Goal: Navigation & Orientation: Find specific page/section

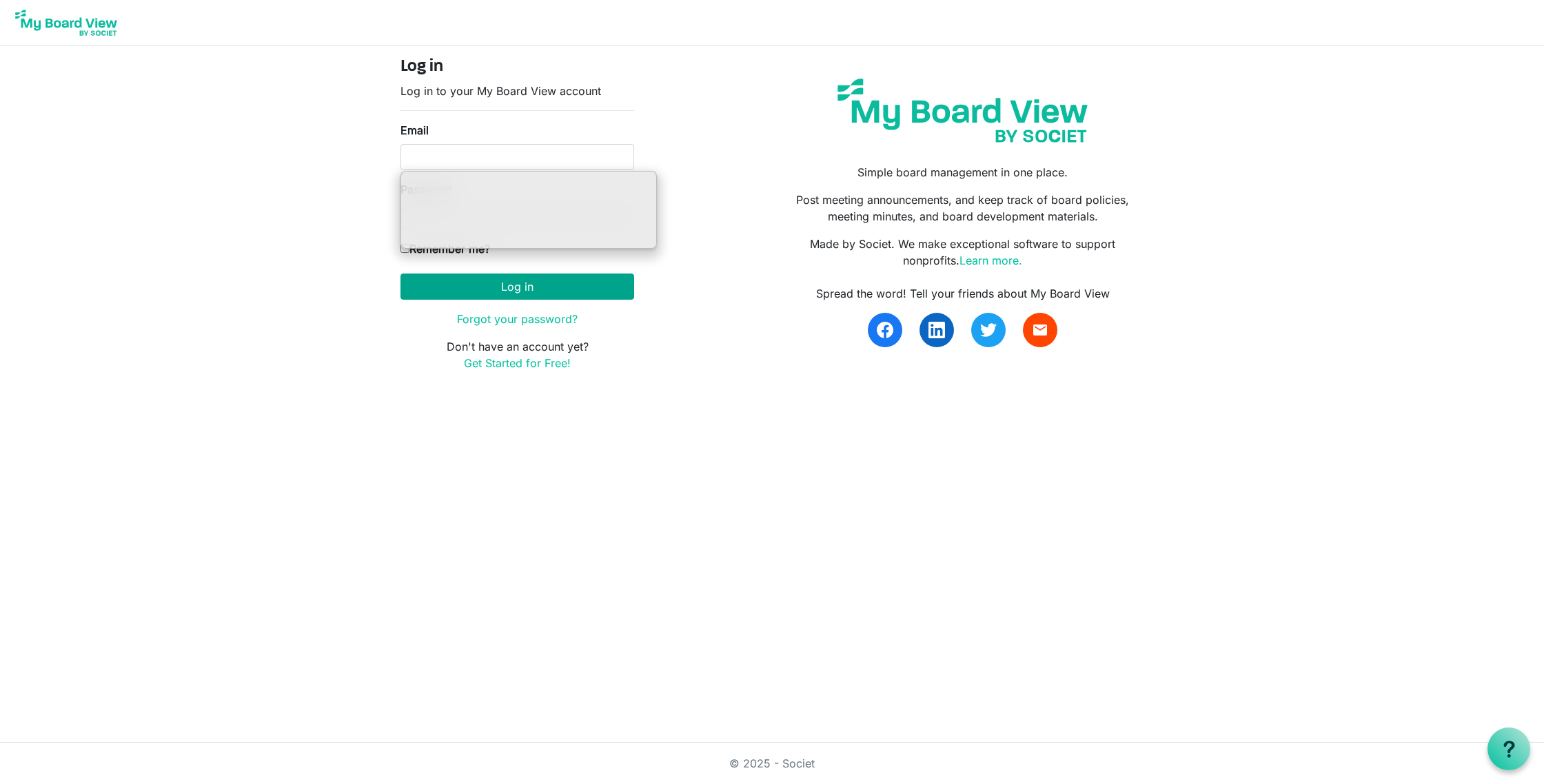
type input "[EMAIL_ADDRESS][DOMAIN_NAME]"
click at [588, 286] on button "Log in" at bounding box center [518, 287] width 234 height 27
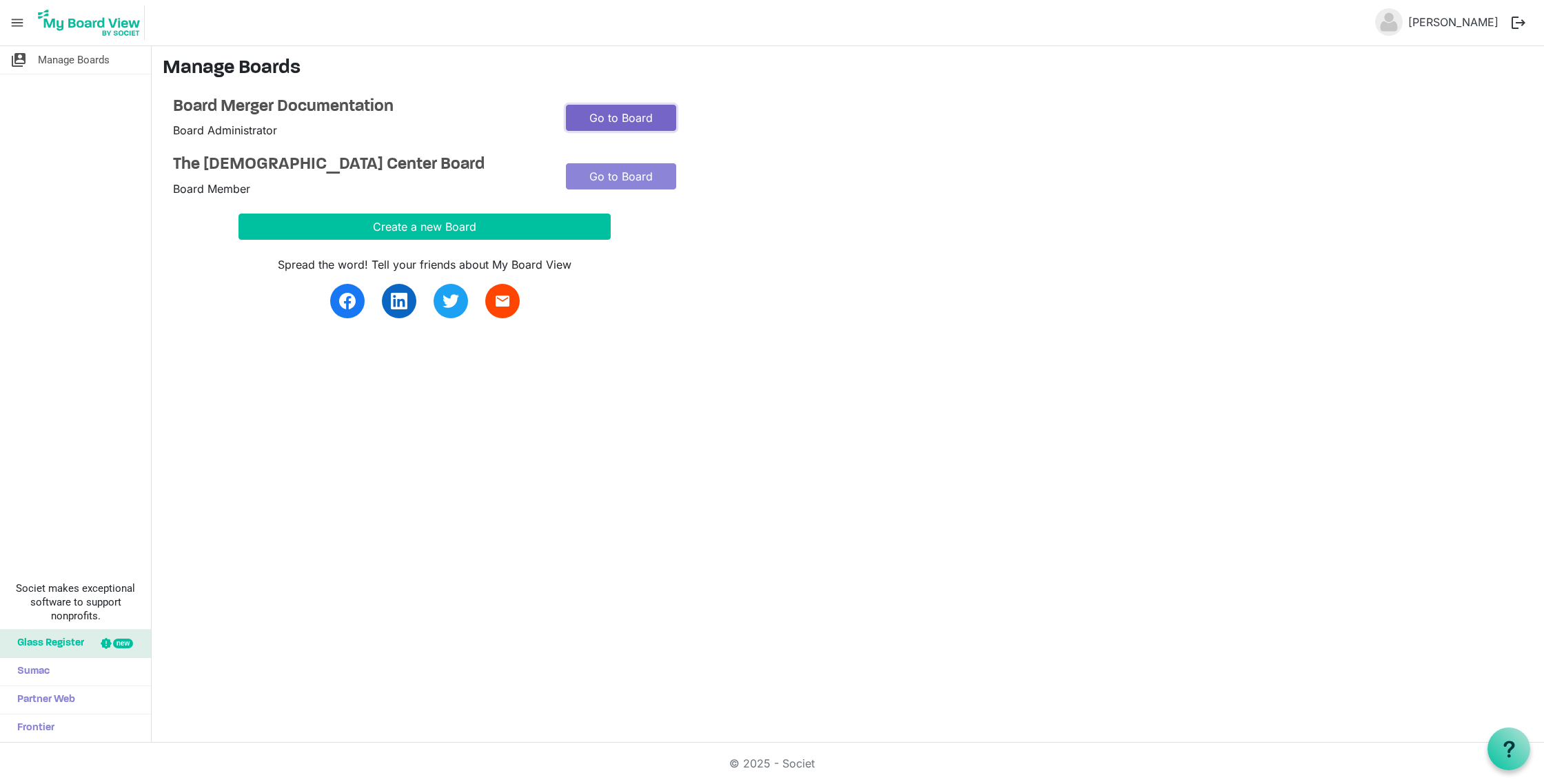
click at [616, 118] on link "Go to Board" at bounding box center [621, 118] width 110 height 27
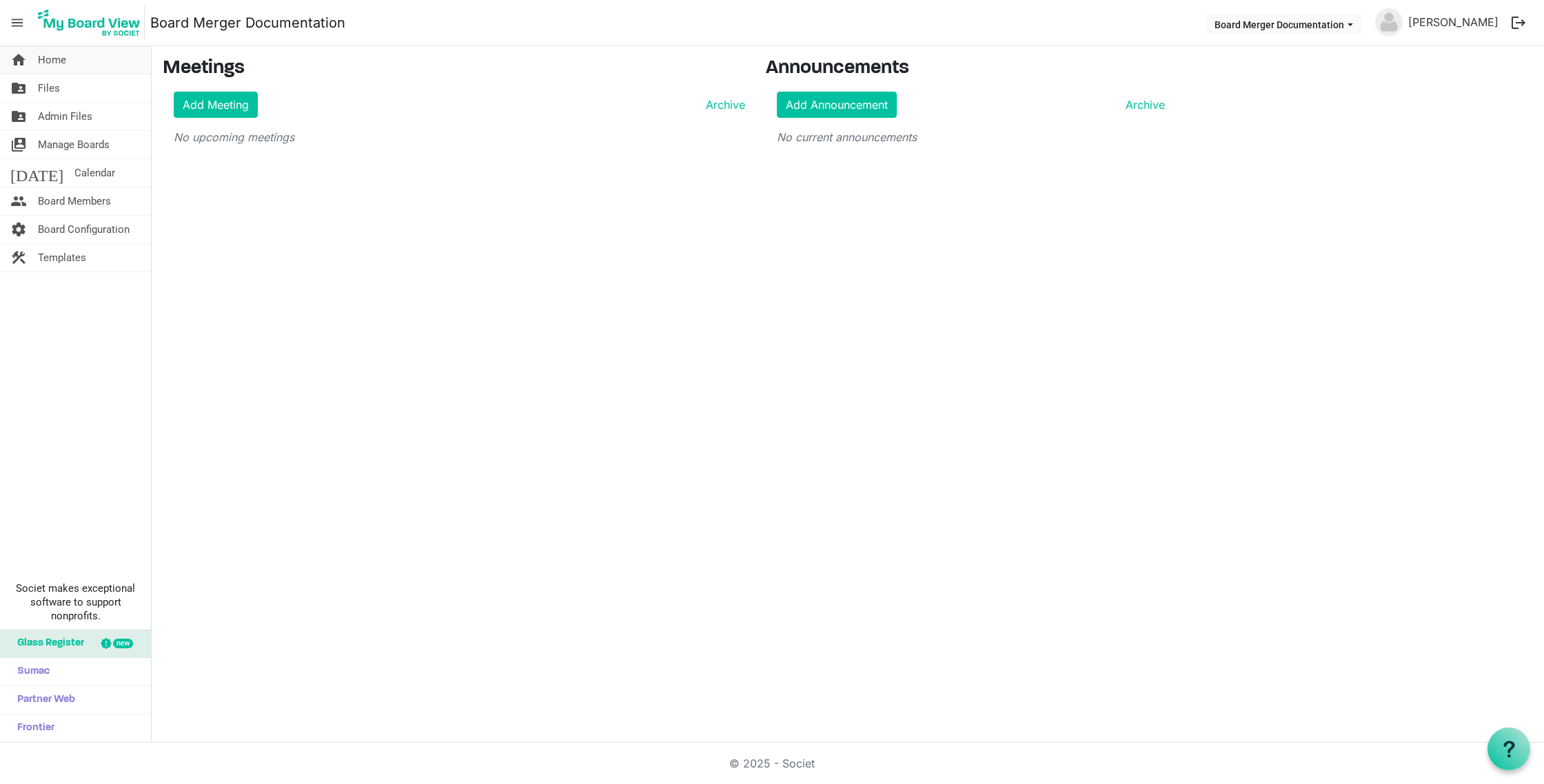
click at [73, 61] on link "home Home" at bounding box center [75, 59] width 151 height 27
